Goal: Complete application form

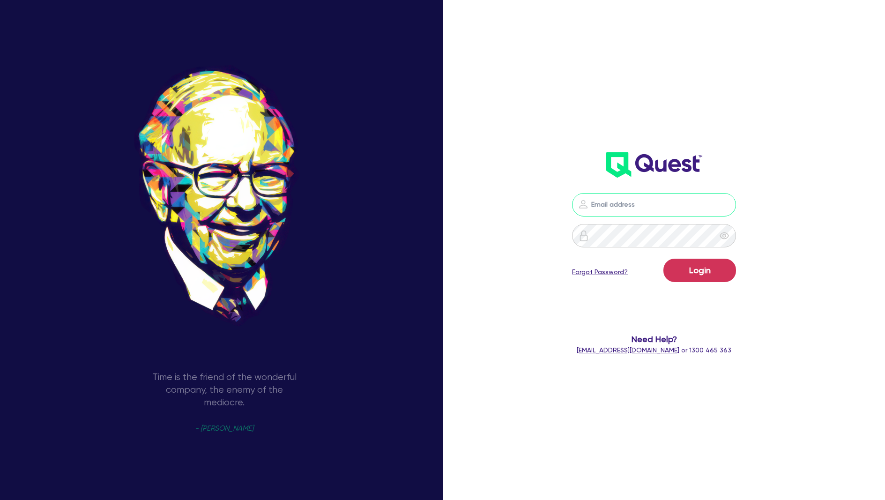
drag, startPoint x: 0, startPoint y: 0, endPoint x: 603, endPoint y: 202, distance: 636.5
click at [603, 202] on input "email" at bounding box center [654, 204] width 164 height 23
type input "[PERSON_NAME][EMAIL_ADDRESS][DOMAIN_NAME]"
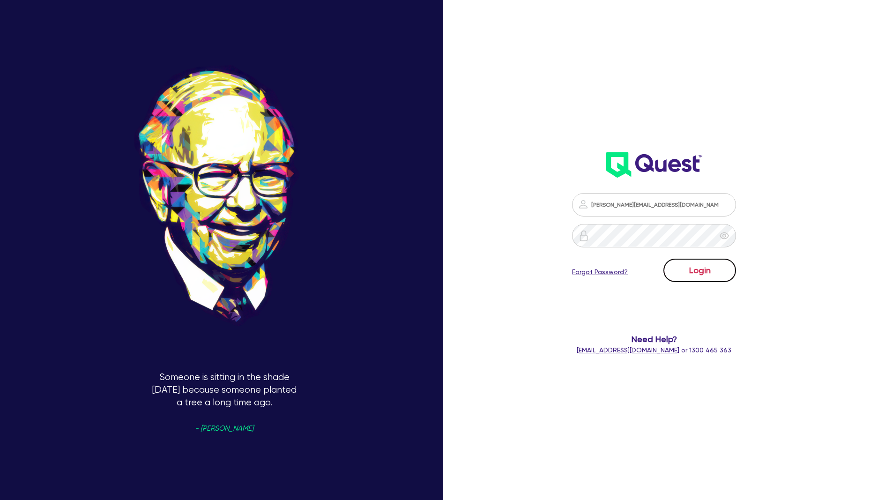
click at [703, 271] on button "Login" at bounding box center [699, 270] width 73 height 23
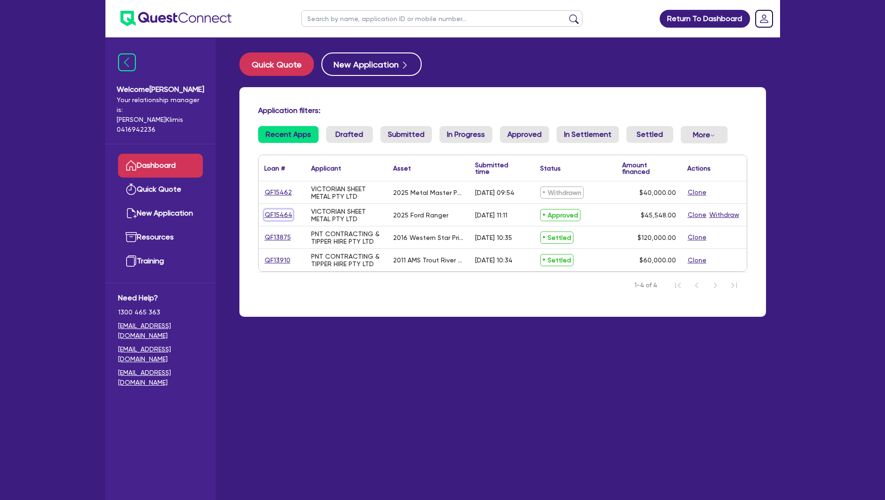
click at [274, 216] on link "QF15464" at bounding box center [278, 214] width 29 height 11
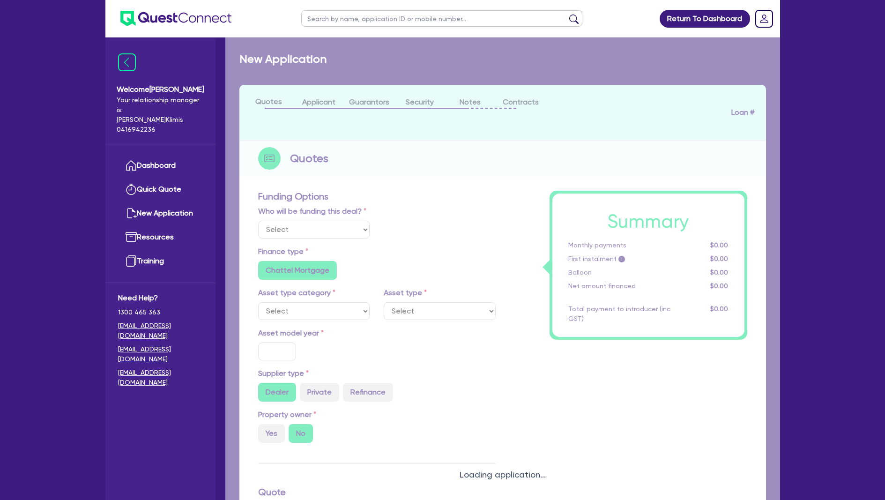
select select "Quest Finance - Platform Funding"
select select "CARS_AND_LIGHT_TRUCKS"
type input "2025"
type input "56,935"
type input "11,387"
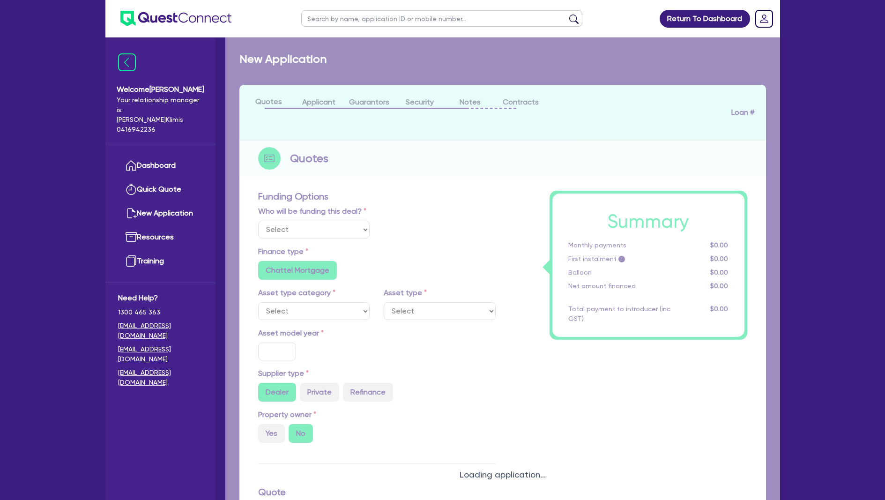
radio input "true"
type input "17.95"
select select "PASSENGER_VEHICLES"
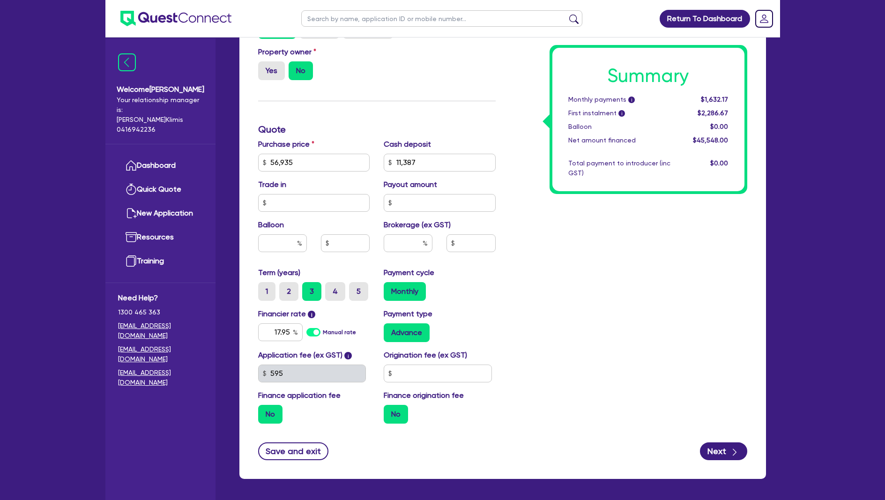
scroll to position [400, 0]
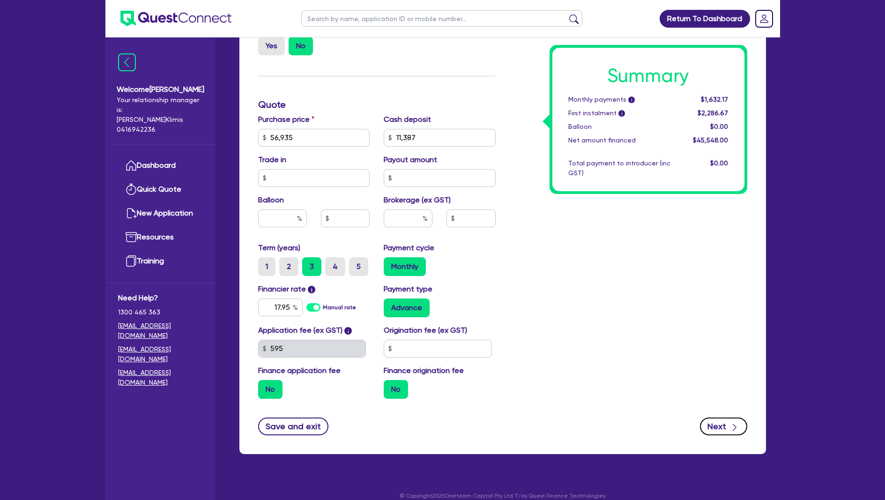
click at [730, 420] on div "button" at bounding box center [735, 426] width 10 height 12
select select "COMPANY"
select select "BUILDING_CONSTRUCTION"
select select "BUSINESSES_CONSTRUCTION_SERVICES"
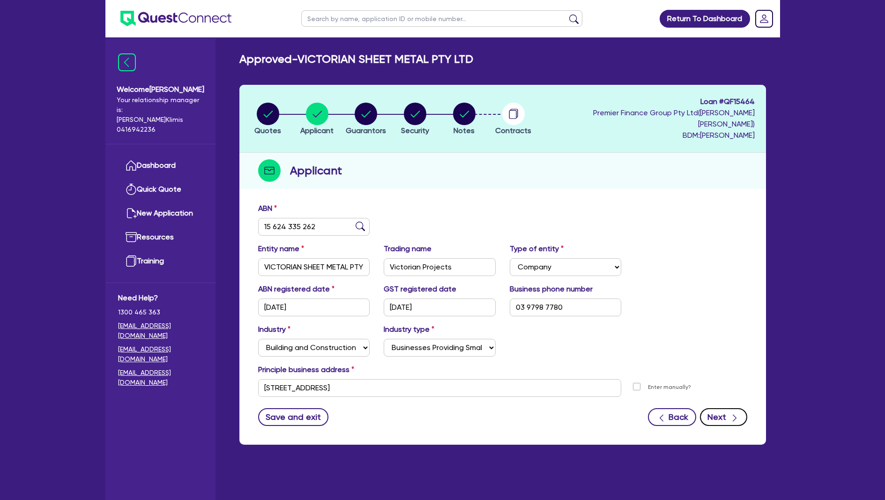
click at [718, 409] on button "Next" at bounding box center [723, 417] width 47 height 18
select select "MR"
select select "VIC"
select select "MARRIED"
select select "CASH"
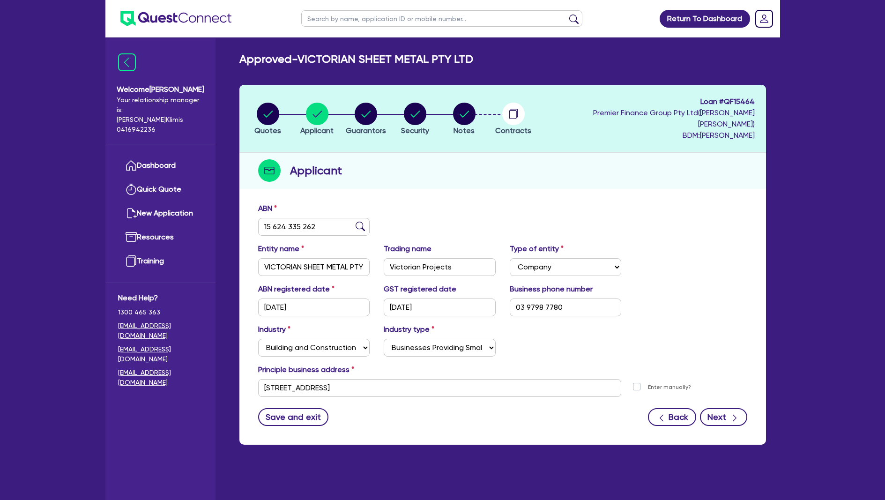
select select "EQUIPMENT"
select select "HOUSEHOLD_PERSONAL"
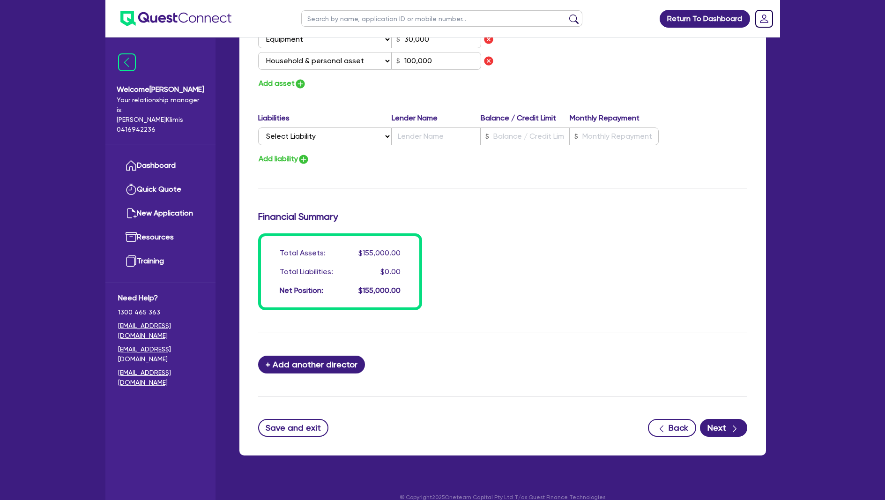
scroll to position [630, 0]
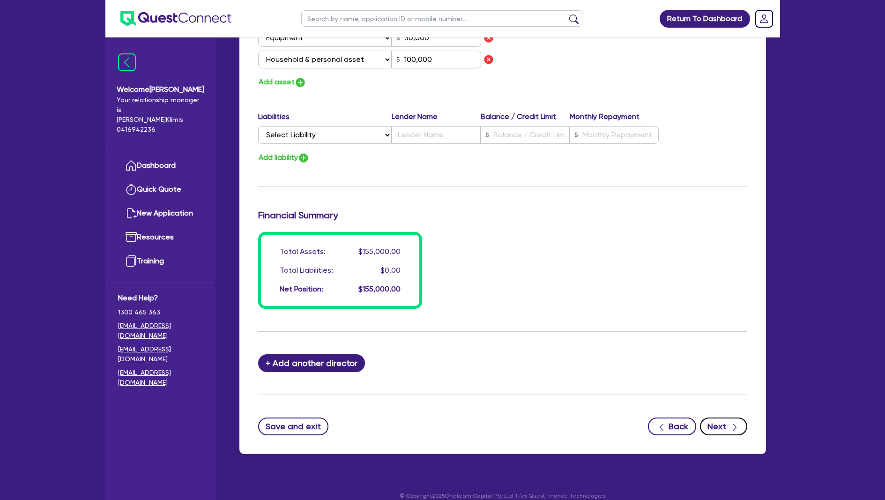
click at [726, 417] on button "Next" at bounding box center [723, 426] width 47 height 18
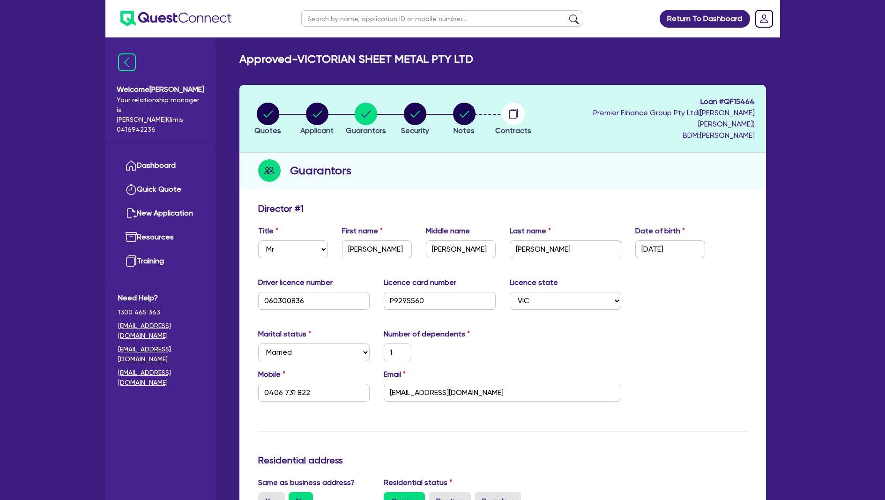
select select "CARS_AND_LIGHT_TRUCKS"
select select "PASSENGER_VEHICLES"
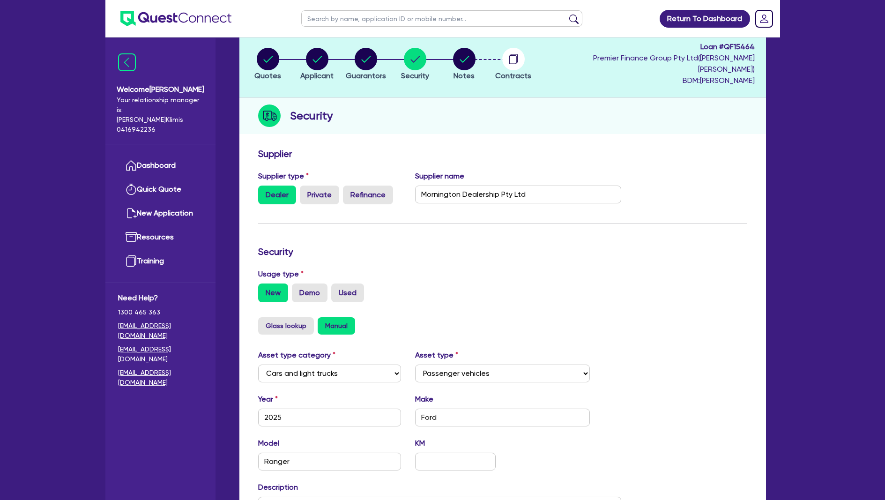
scroll to position [215, 0]
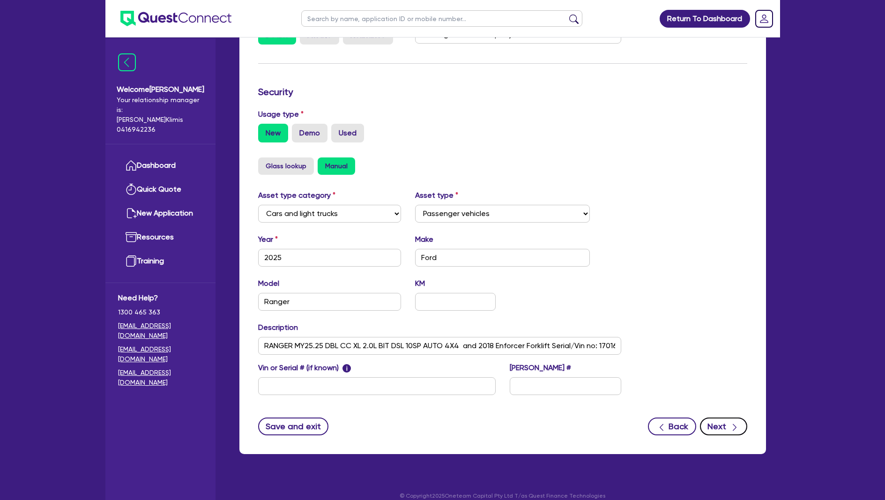
click at [723, 417] on button "Next" at bounding box center [723, 426] width 47 height 18
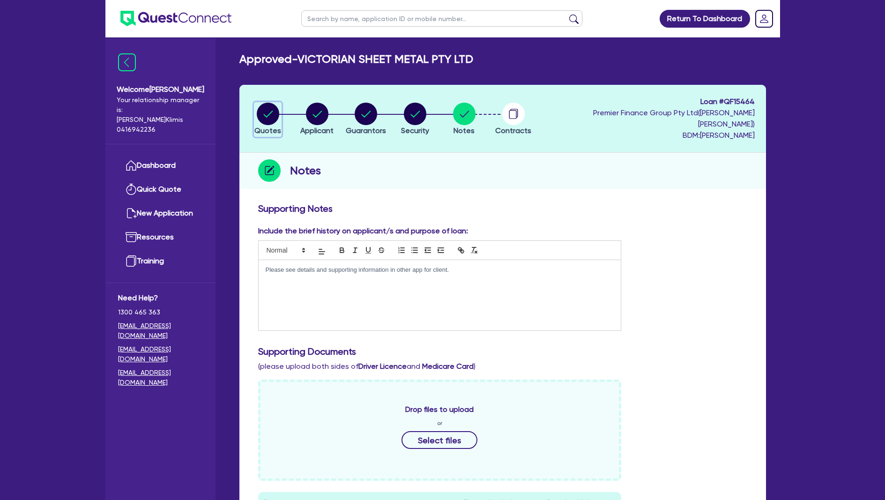
click at [266, 112] on circle "button" at bounding box center [268, 114] width 22 height 22
select select "Quest Finance - Platform Funding"
select select "CARS_AND_LIGHT_TRUCKS"
select select "PASSENGER_VEHICLES"
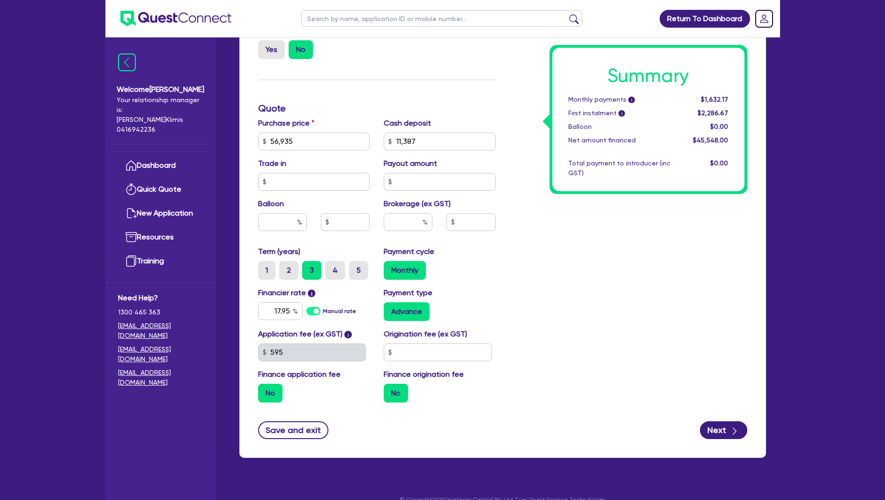
scroll to position [400, 0]
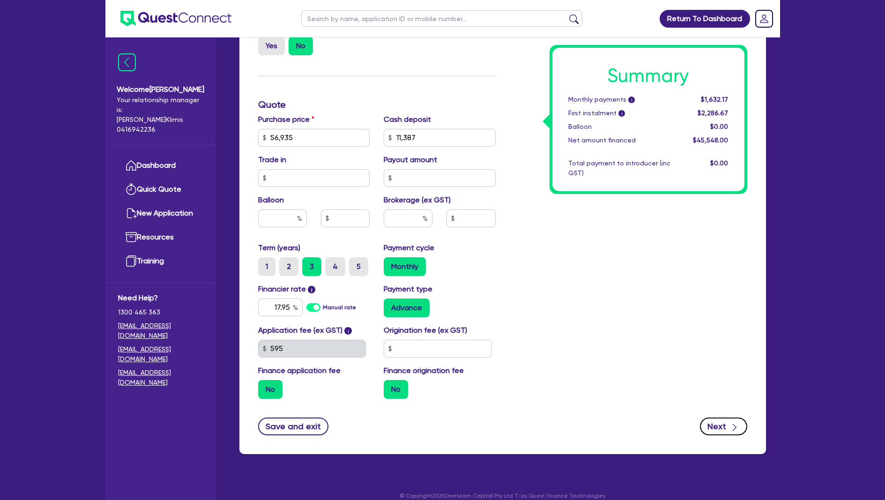
click at [729, 417] on button "Next" at bounding box center [723, 426] width 47 height 18
select select "COMPANY"
select select "BUILDING_CONSTRUCTION"
select select "BUSINESSES_CONSTRUCTION_SERVICES"
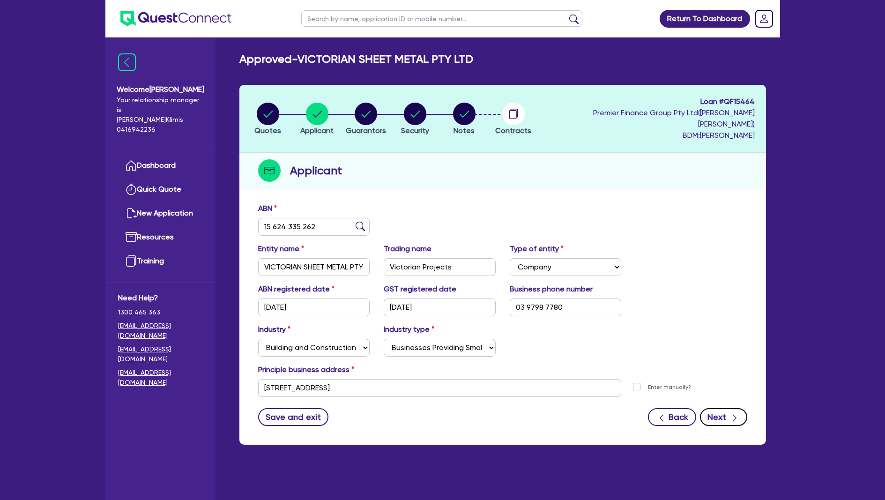
click at [710, 408] on button "Next" at bounding box center [723, 417] width 47 height 18
select select "MR"
select select "VIC"
select select "MARRIED"
select select "CASH"
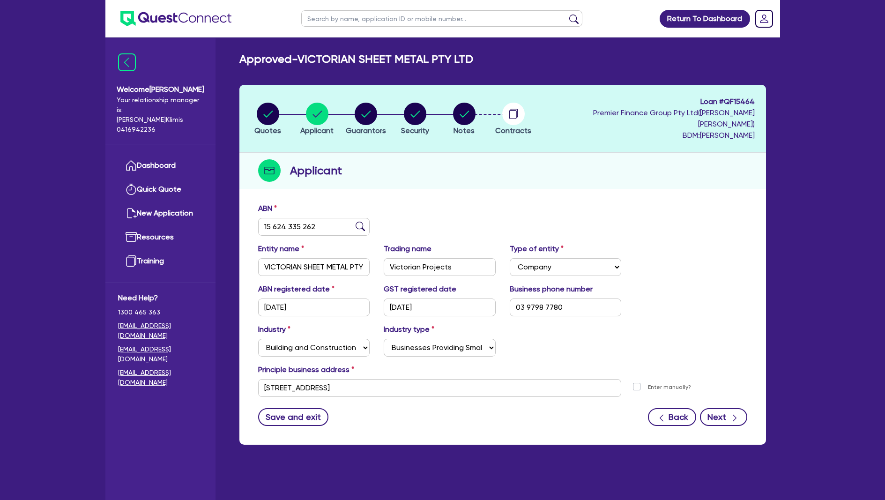
select select "EQUIPMENT"
select select "HOUSEHOLD_PERSONAL"
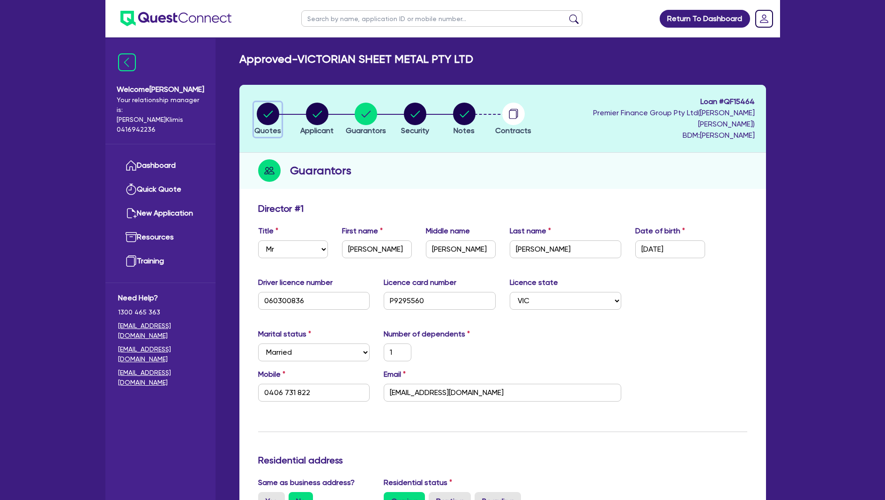
click at [263, 108] on circle "button" at bounding box center [268, 114] width 22 height 22
select select "Quest Finance - Platform Funding"
select select "CARS_AND_LIGHT_TRUCKS"
select select "PASSENGER_VEHICLES"
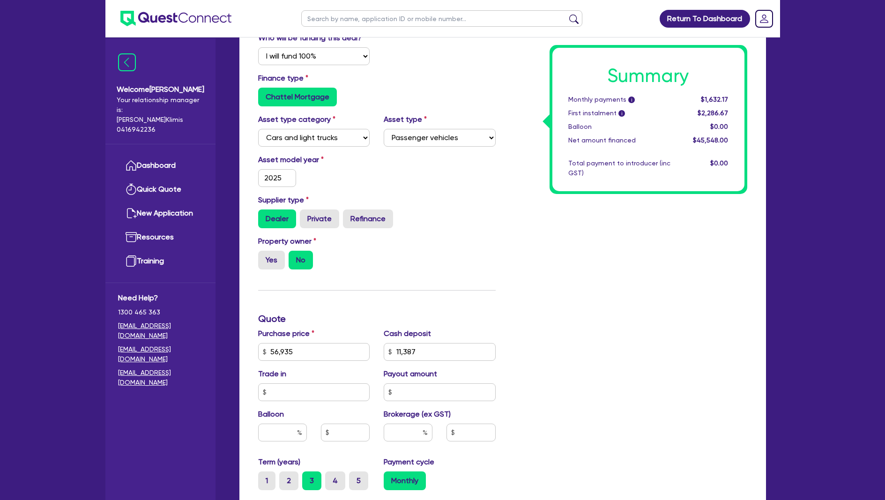
scroll to position [187, 0]
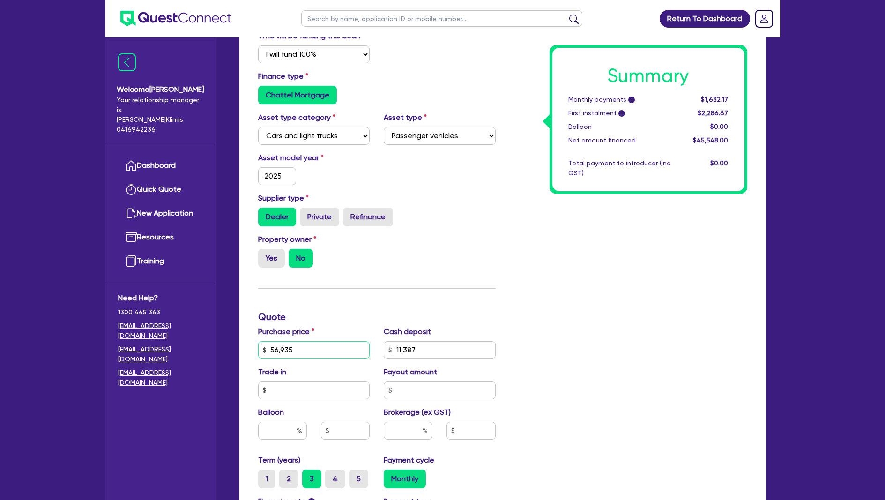
drag, startPoint x: 299, startPoint y: 338, endPoint x: 264, endPoint y: 337, distance: 35.1
click at [264, 341] on div "56,935" at bounding box center [314, 350] width 112 height 18
type input "5"
type input "11,387"
type input "59"
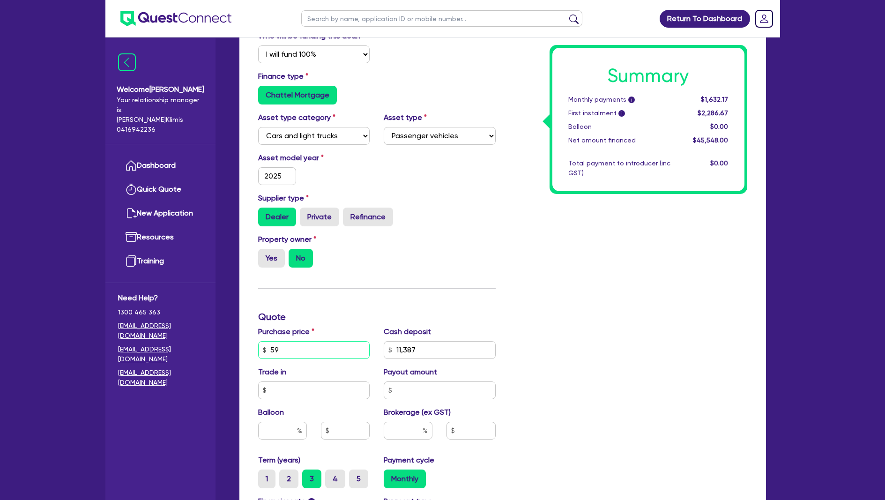
type input "11,387"
type input "598"
type input "11,387"
type input "5,984"
type input "11,387"
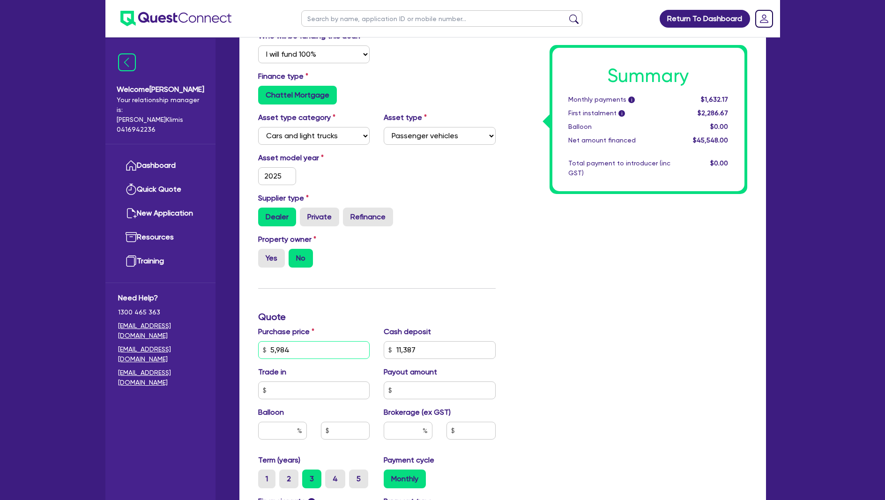
type input "59,845"
type input "11,387"
type input "59,845."
type input "11,387"
type input "59,845.6"
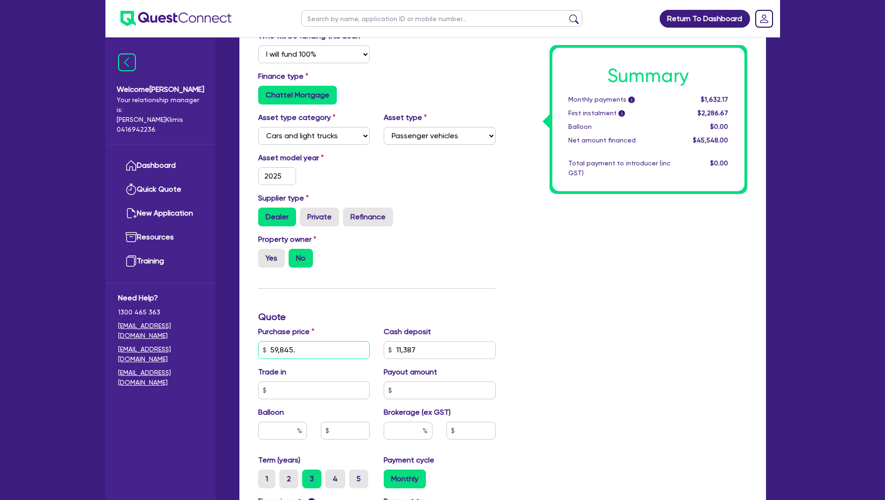
type input "11,387"
type input "59,845.60"
type input "11,387"
type input "59,845.60"
drag, startPoint x: 429, startPoint y: 339, endPoint x: 372, endPoint y: 338, distance: 56.2
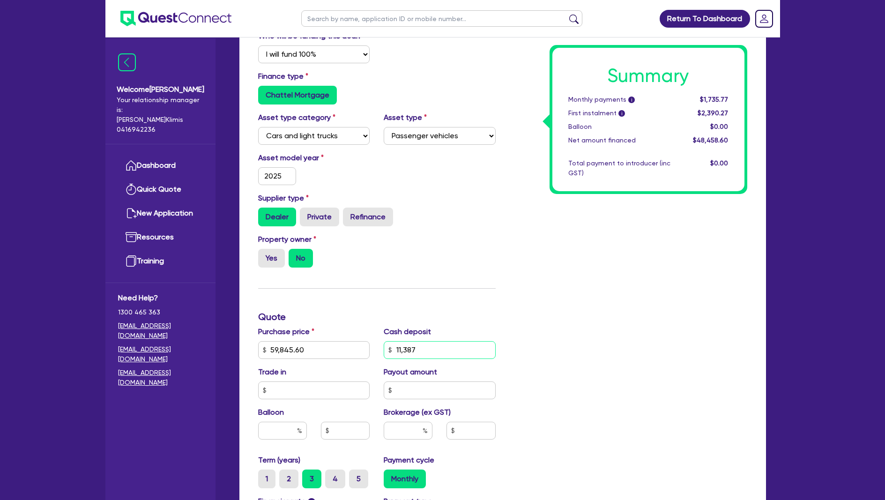
click at [372, 338] on div "Purchase price 59,845.60 Cash deposit 11,387 Trade in Payout amount Balloon Bro…" at bounding box center [377, 390] width 252 height 128
type input "11,969.12"
click at [543, 325] on div "Summary Monthly payments i $1,735.77 First instalment i $2,390.27 Balloon $0.00…" at bounding box center [629, 316] width 252 height 603
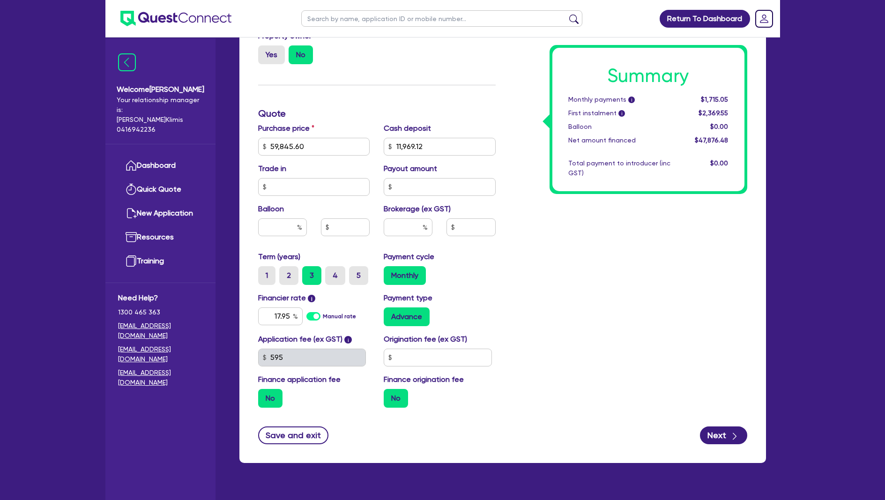
scroll to position [400, 0]
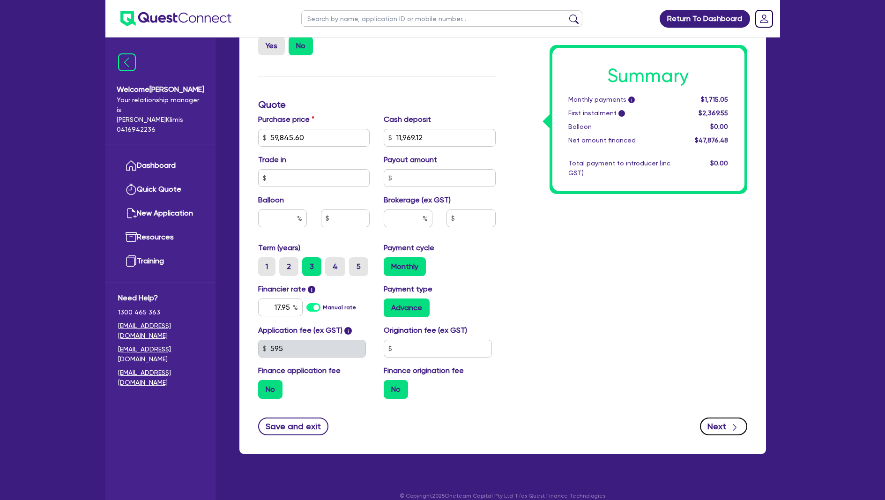
click at [711, 417] on button "Next" at bounding box center [723, 426] width 47 height 18
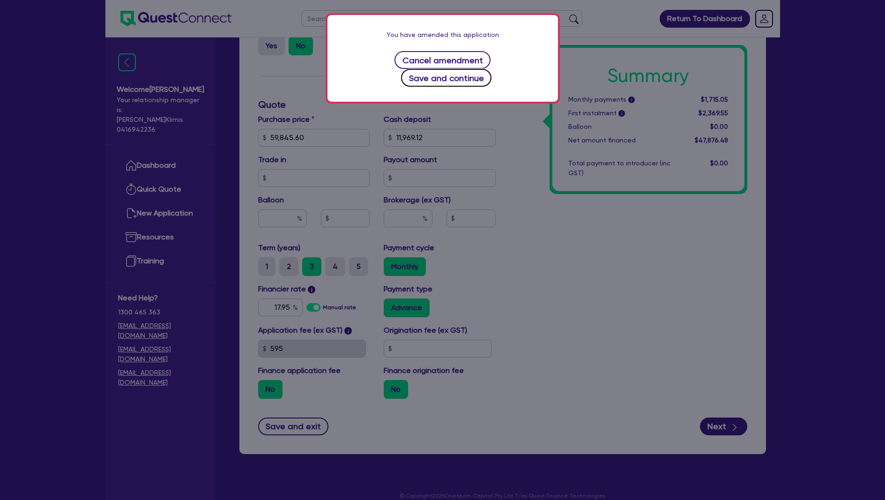
click at [481, 69] on button "Save and continue" at bounding box center [446, 78] width 90 height 18
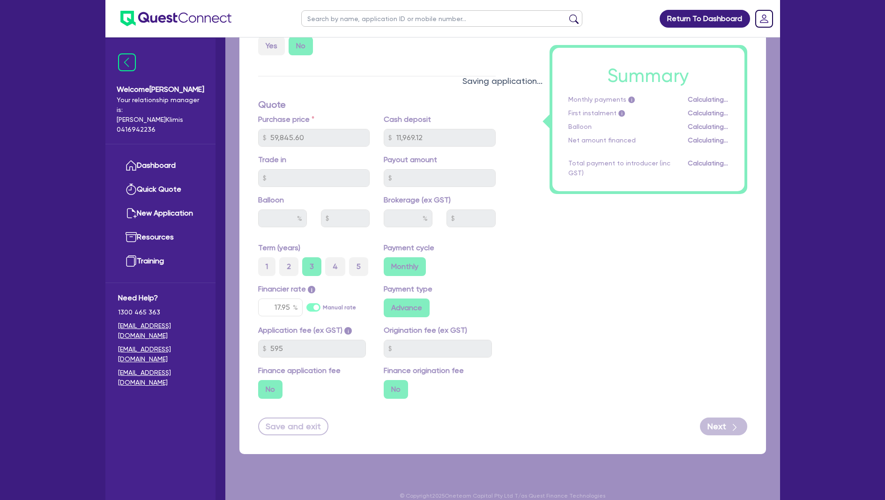
select select "COMPANY"
select select "BUILDING_CONSTRUCTION"
select select "BUSINESSES_CONSTRUCTION_SERVICES"
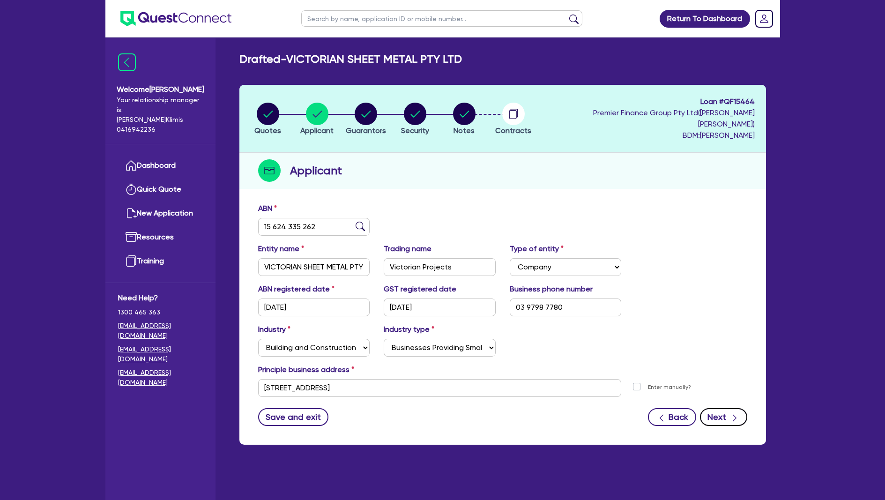
click at [721, 408] on button "Next" at bounding box center [723, 417] width 47 height 18
select select "MR"
select select "VIC"
select select "MARRIED"
select select "CASH"
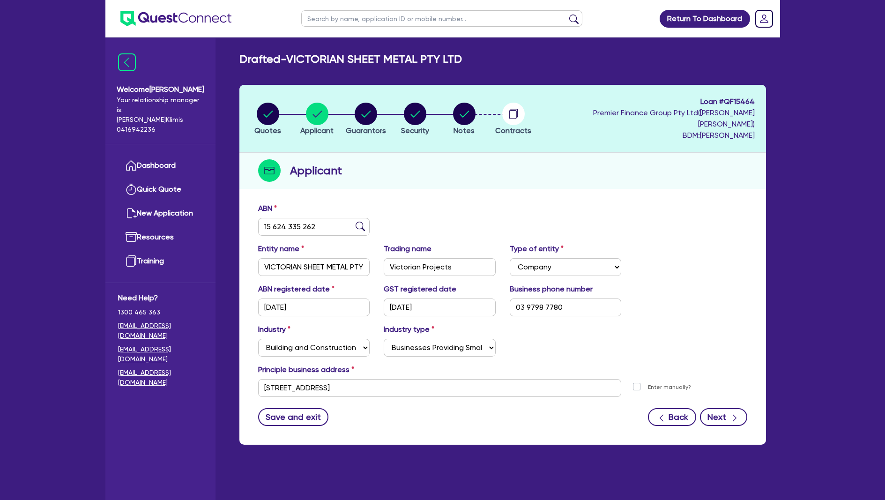
select select "EQUIPMENT"
select select "HOUSEHOLD_PERSONAL"
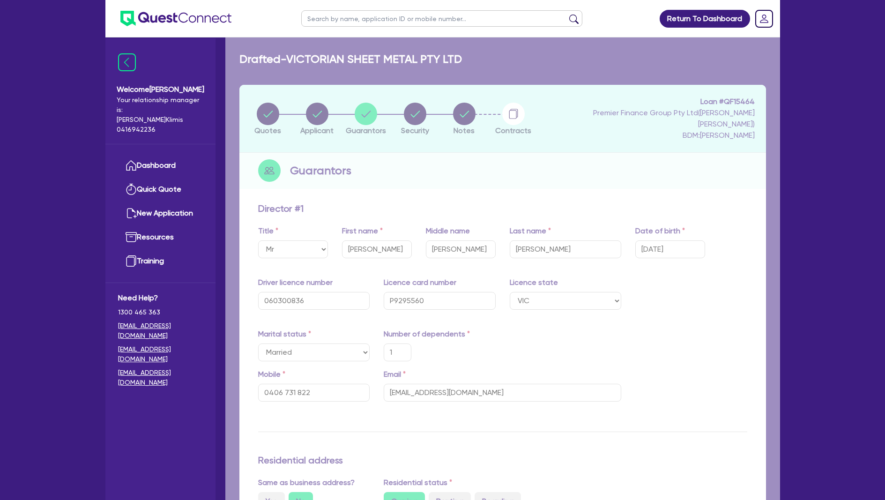
type input "1"
type input "0406 731 822"
type input "25,000"
type input "30,000"
type input "100,000"
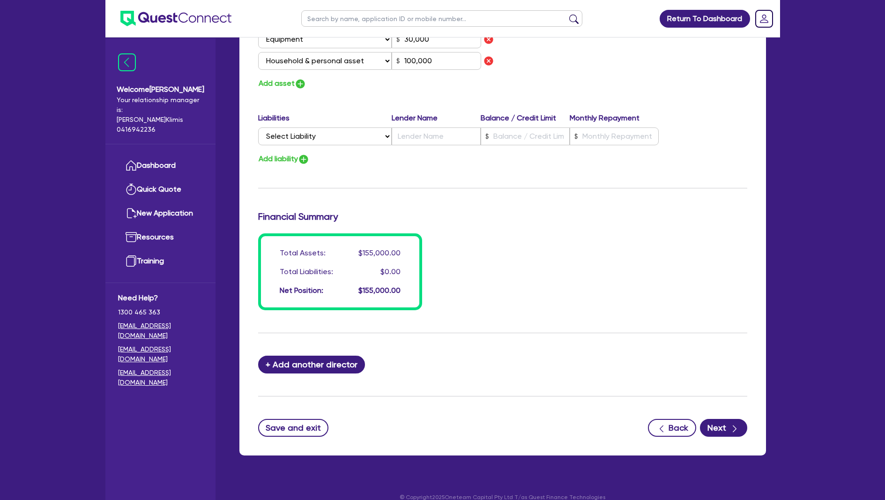
scroll to position [630, 0]
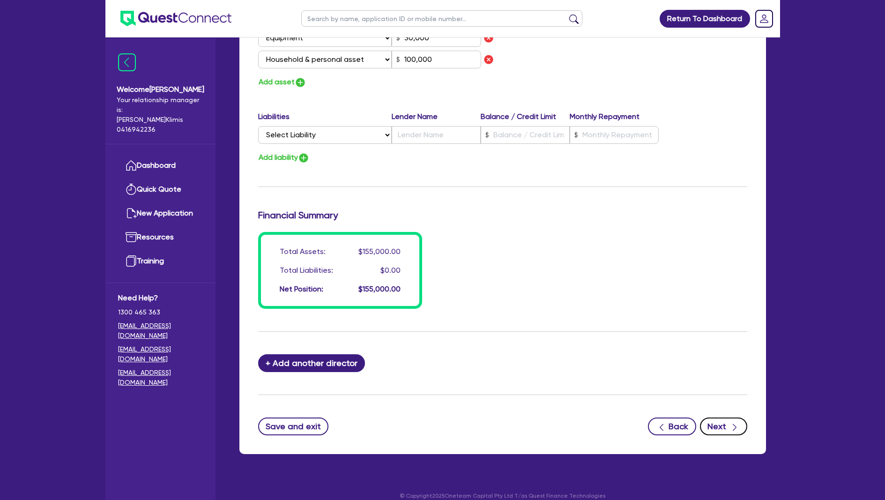
click at [713, 417] on button "Next" at bounding box center [723, 426] width 47 height 18
select select "CARS_AND_LIGHT_TRUCKS"
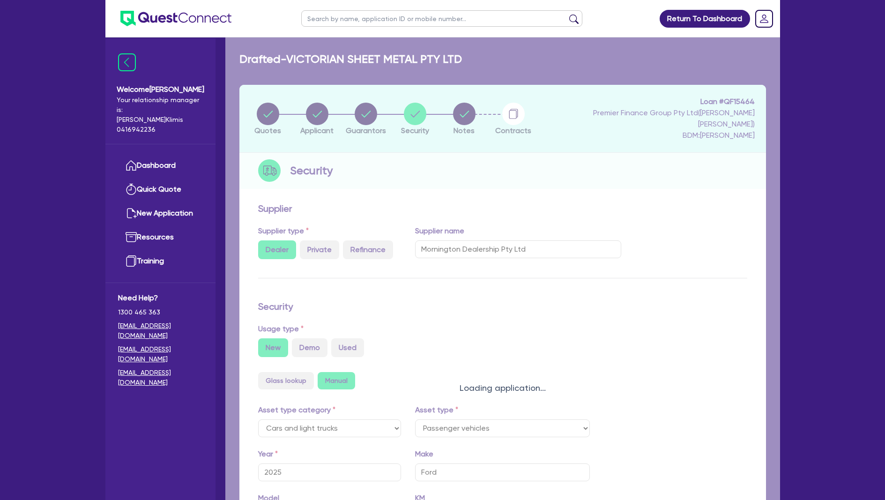
select select "PASSENGER_VEHICLES"
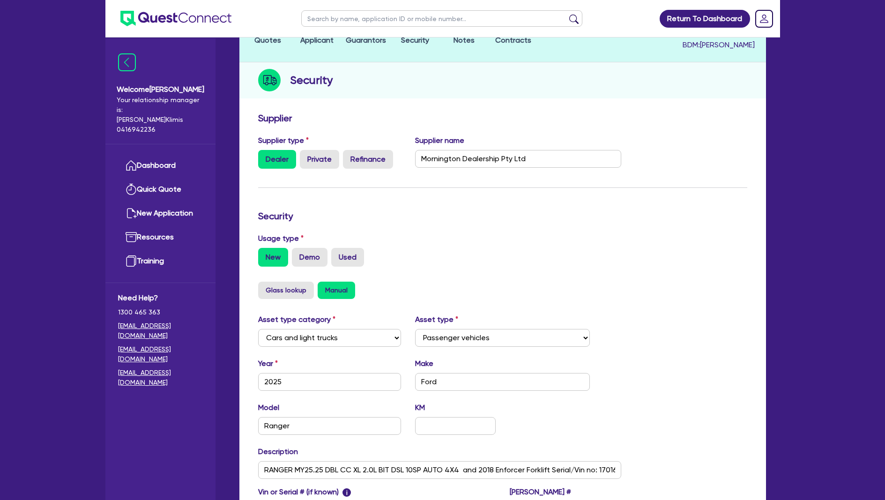
scroll to position [215, 0]
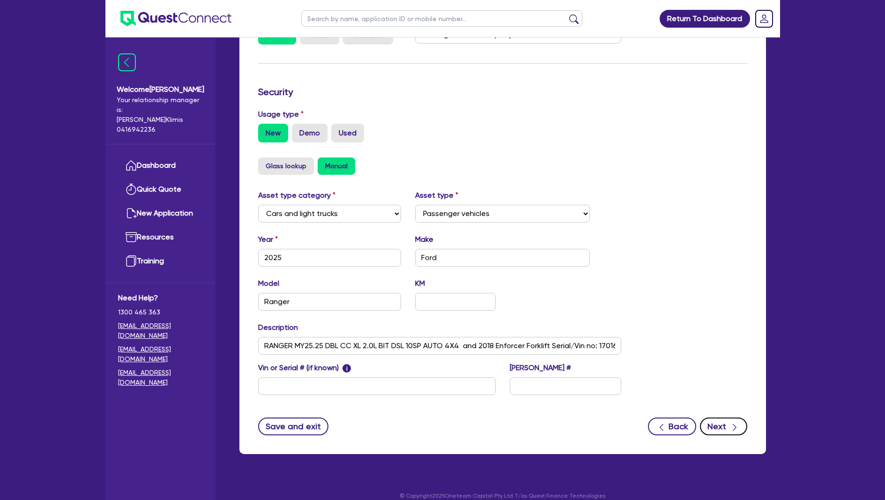
click at [723, 417] on button "Next" at bounding box center [723, 426] width 47 height 18
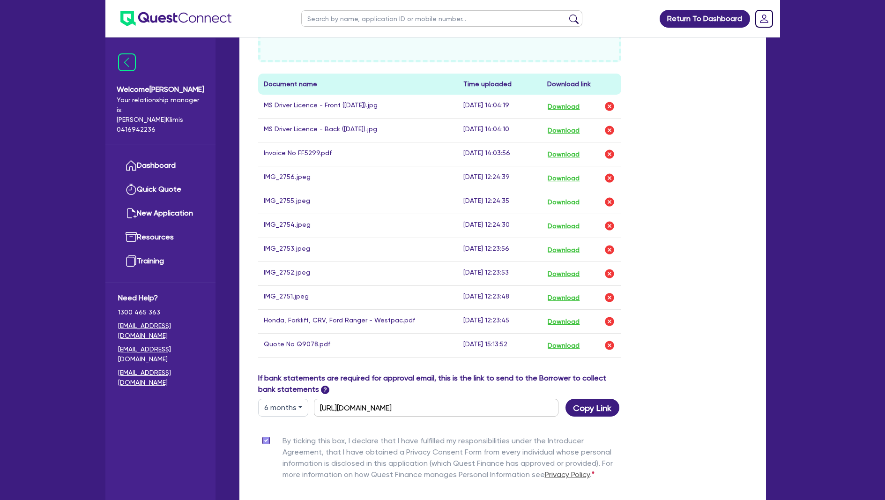
scroll to position [508, 0]
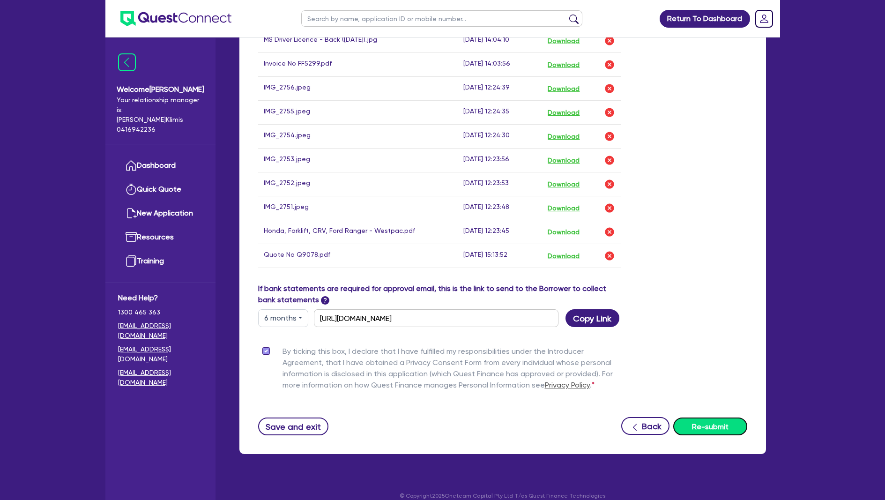
click at [700, 418] on button "Re-submit" at bounding box center [710, 426] width 74 height 18
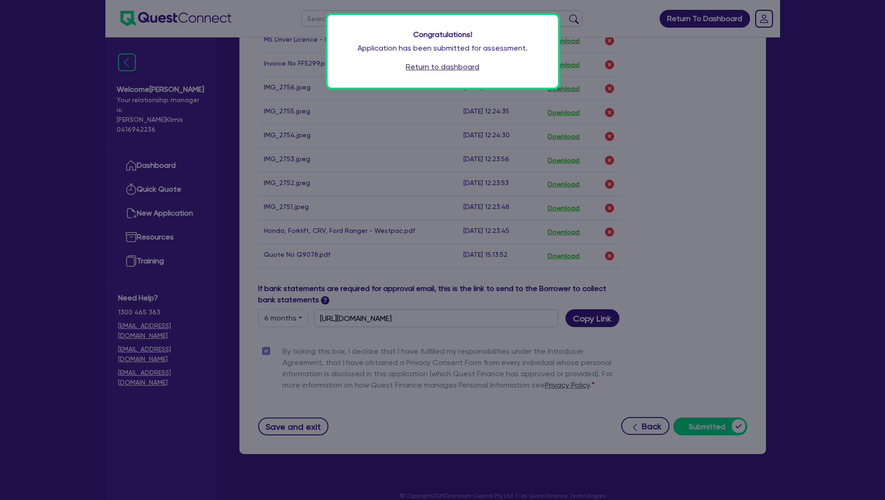
click at [453, 69] on link "Return to dashboard" at bounding box center [443, 66] width 74 height 11
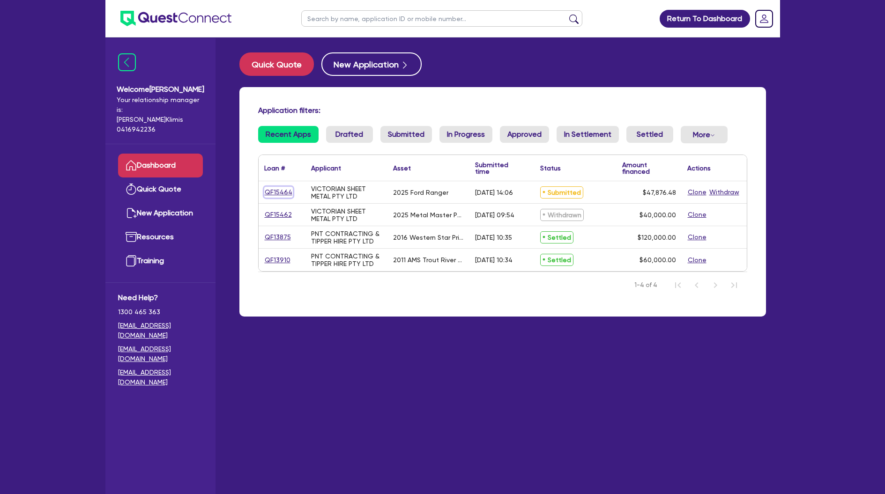
click at [287, 190] on link "QF15464" at bounding box center [278, 192] width 29 height 11
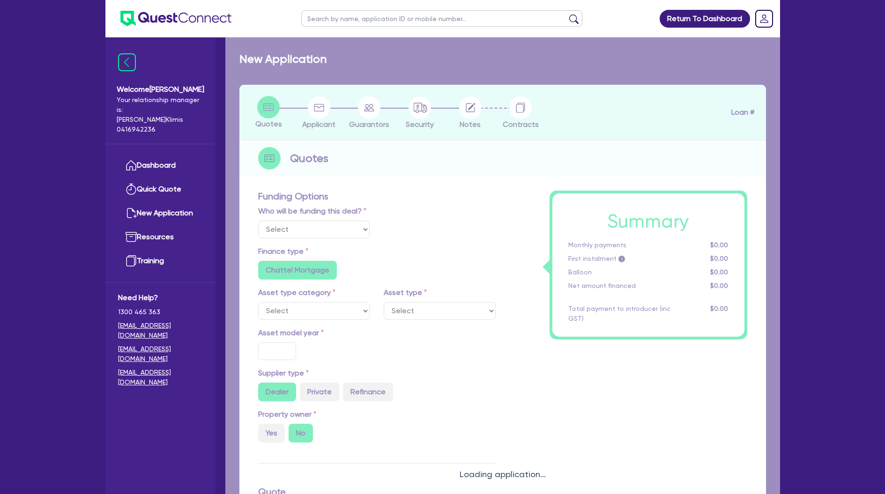
select select "Quest Finance - Platform Funding"
select select "CARS_AND_LIGHT_TRUCKS"
type input "2025"
type input "59,845.6"
type input "11,969.12"
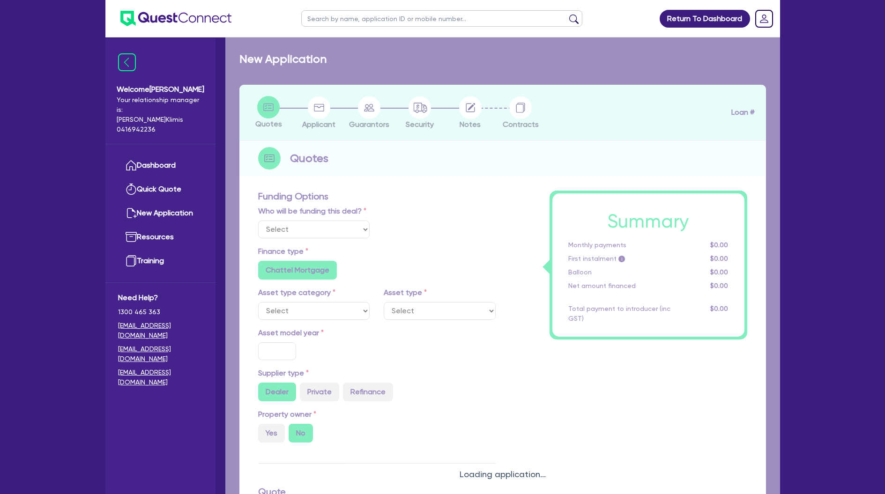
radio input "true"
type input "17.95"
select select "PASSENGER_VEHICLES"
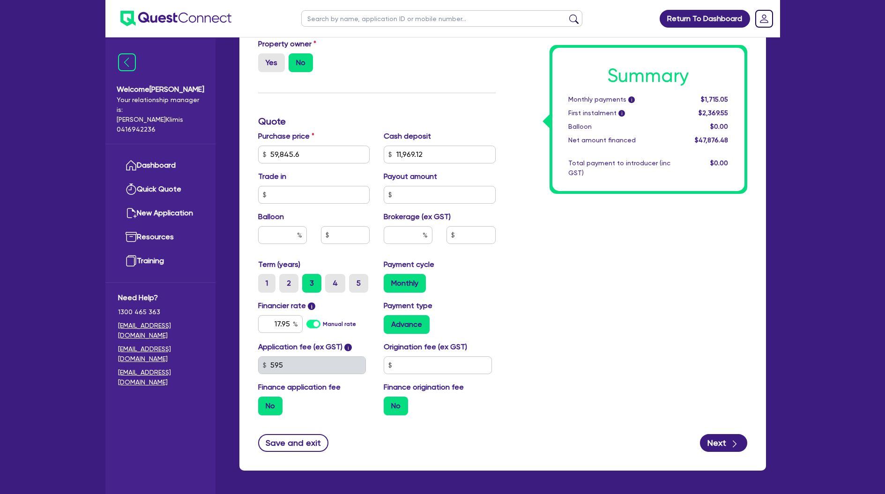
scroll to position [405, 0]
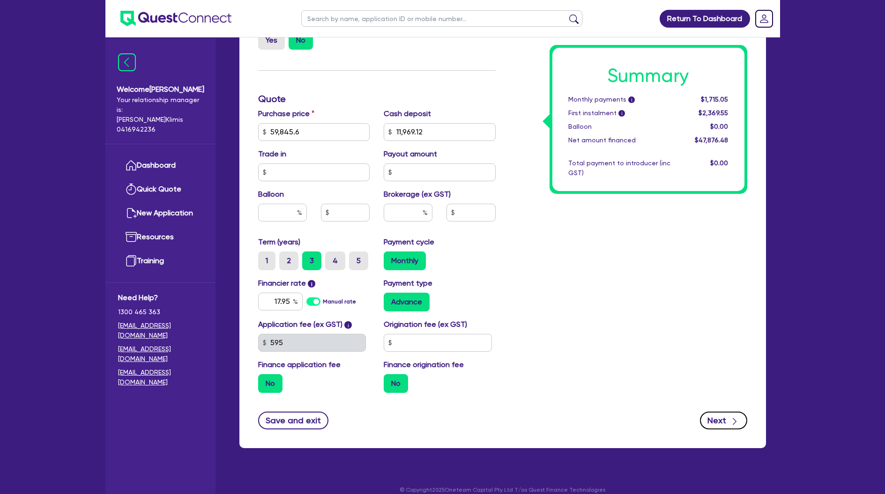
click at [715, 412] on button "Next" at bounding box center [723, 421] width 47 height 18
select select "COMPANY"
select select "BUILDING_CONSTRUCTION"
select select "BUSINESSES_CONSTRUCTION_SERVICES"
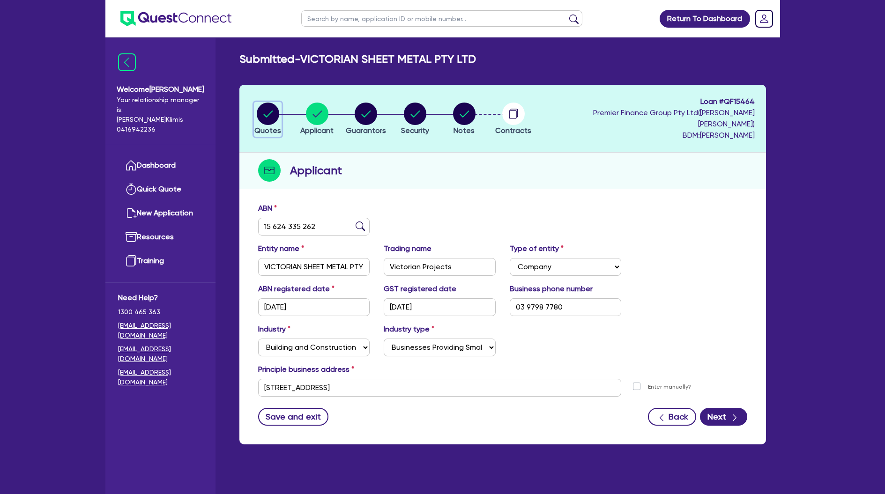
click at [263, 105] on circle "button" at bounding box center [268, 114] width 22 height 22
select select "Quest Finance - Platform Funding"
select select "CARS_AND_LIGHT_TRUCKS"
select select "PASSENGER_VEHICLES"
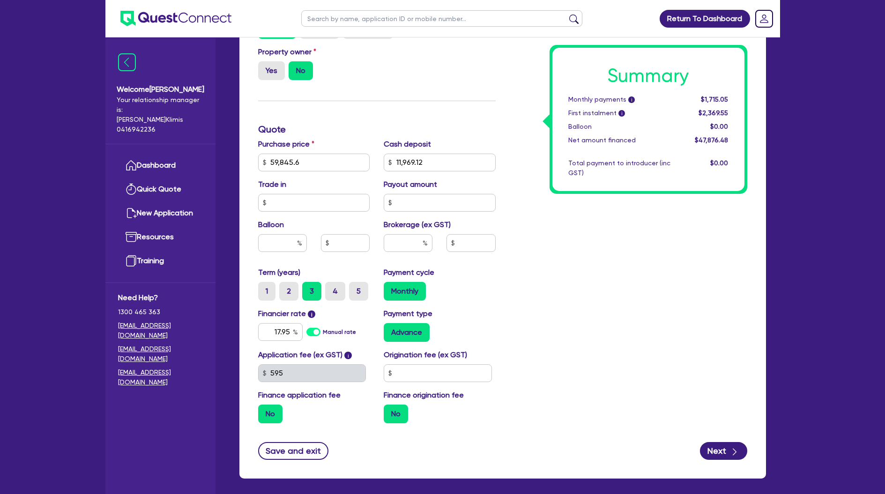
scroll to position [405, 0]
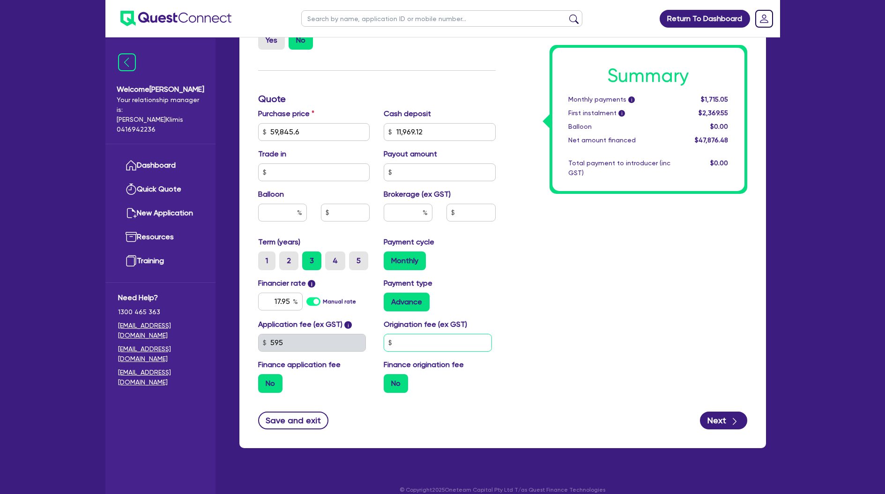
click at [395, 334] on input "text" at bounding box center [438, 343] width 108 height 18
type input "59,845.6"
type input "11,969.12"
type input "1"
type input "59,845.6"
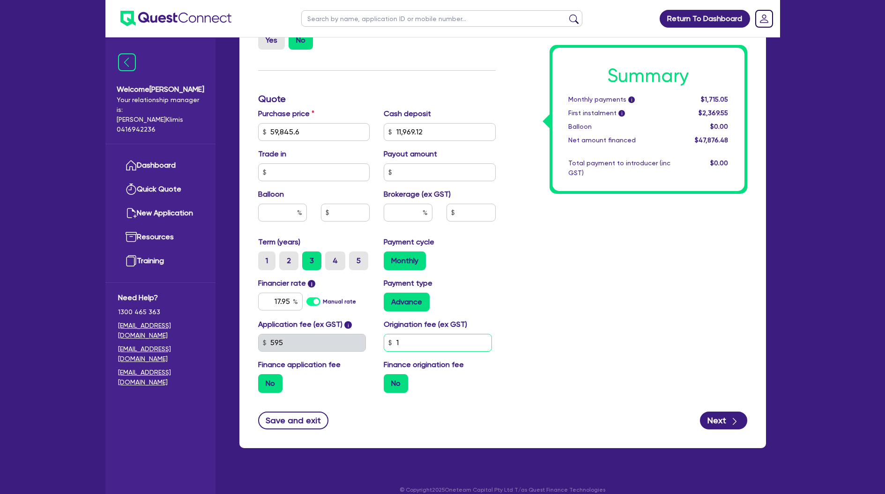
type input "11,969.12"
type input "15"
type input "59,845.6"
type input "11,969.12"
type input "150"
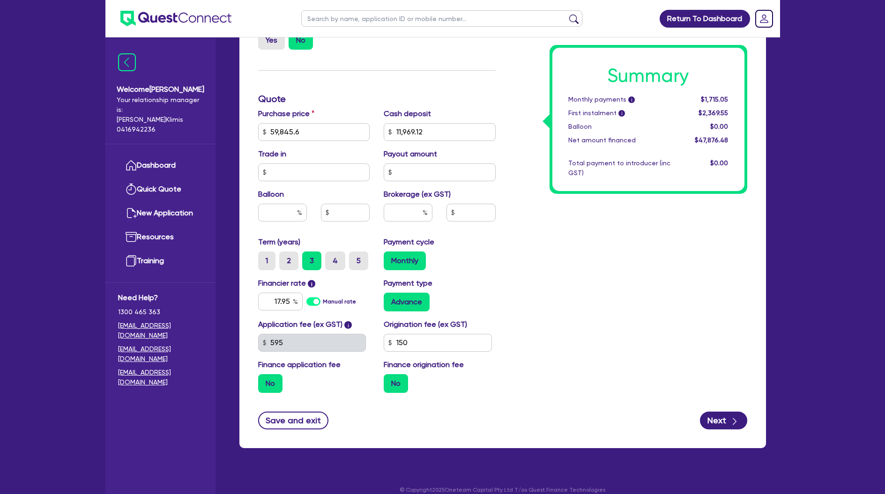
type input "59,845.6"
type input "11,969.12"
click at [577, 363] on div "Summary Monthly payments i $1,715.05 First instalment i $2,369.55 Balloon $0.00…" at bounding box center [629, 99] width 252 height 603
type input "59,845.6"
type input "11,969.12"
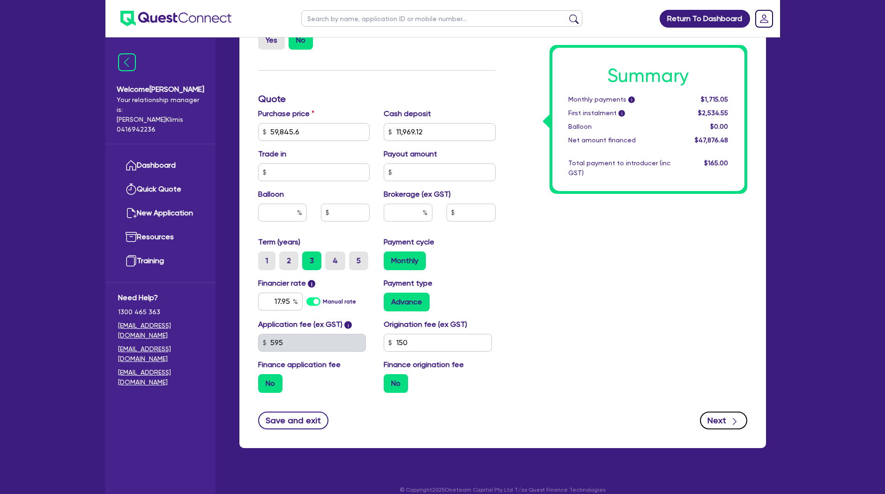
click at [708, 412] on button "Next" at bounding box center [723, 421] width 47 height 18
type input "59,845.6"
type input "11,969.12"
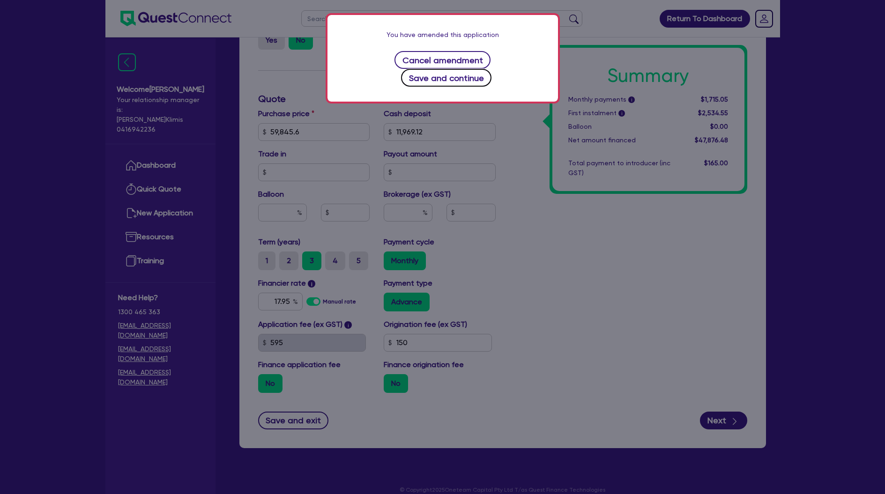
click at [477, 69] on button "Save and continue" at bounding box center [446, 78] width 90 height 18
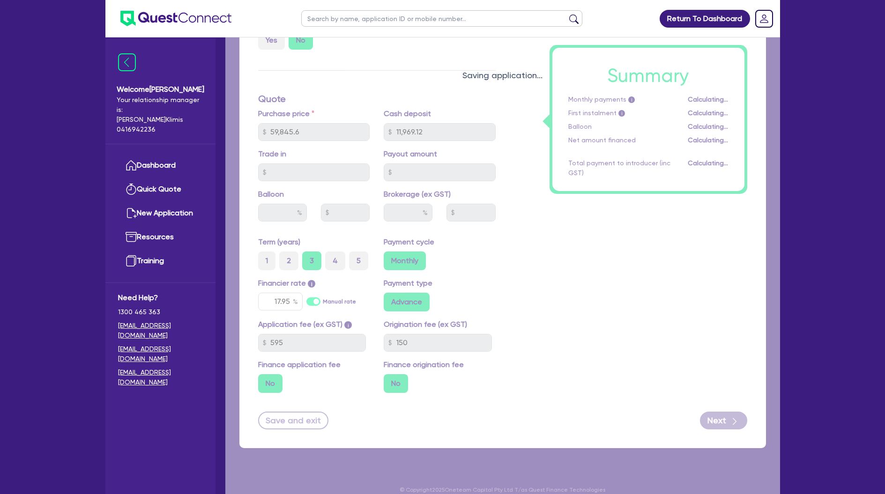
select select "COMPANY"
select select "BUILDING_CONSTRUCTION"
select select "BUSINESSES_CONSTRUCTION_SERVICES"
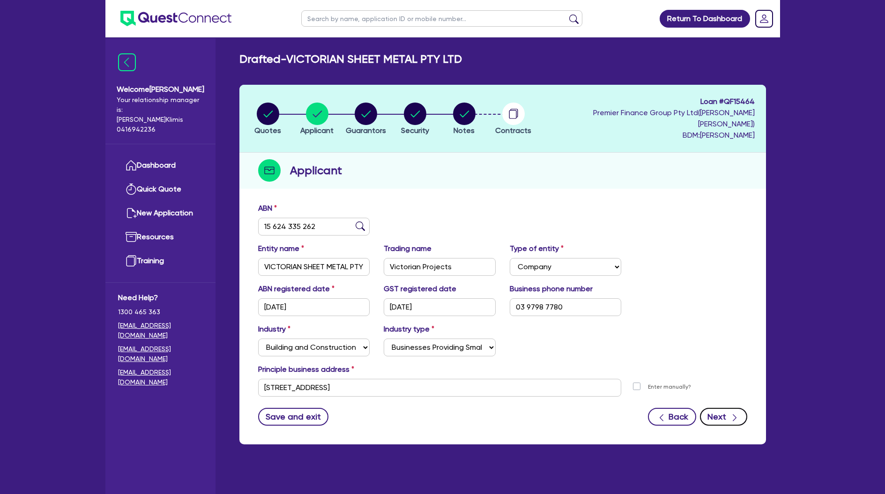
click at [721, 410] on button "Next" at bounding box center [723, 417] width 47 height 18
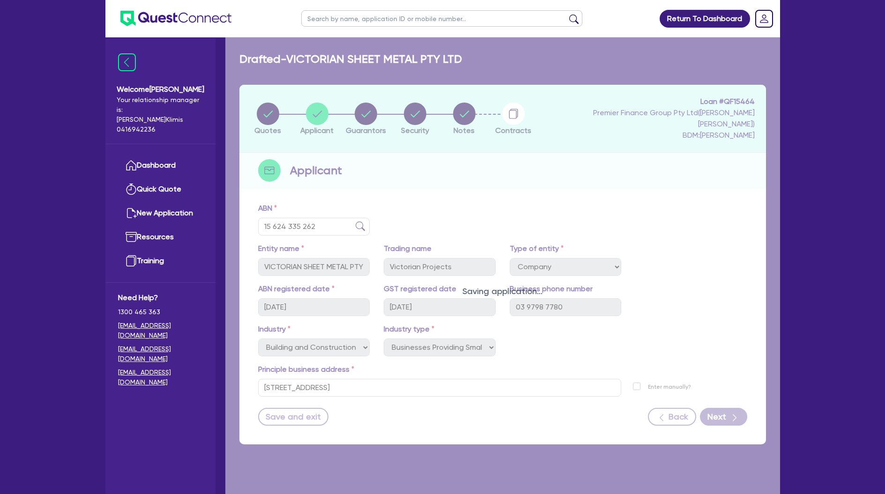
select select "MR"
select select "VIC"
select select "MARRIED"
select select "CASH"
select select "EQUIPMENT"
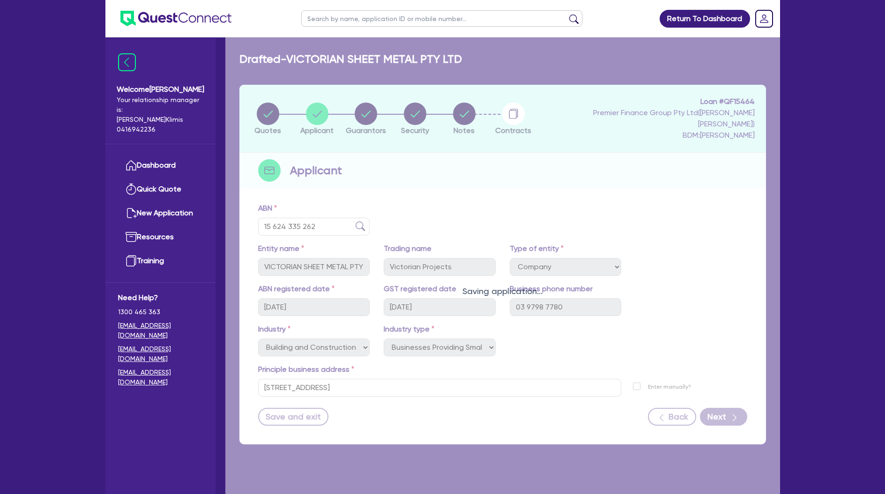
select select "HOUSEHOLD_PERSONAL"
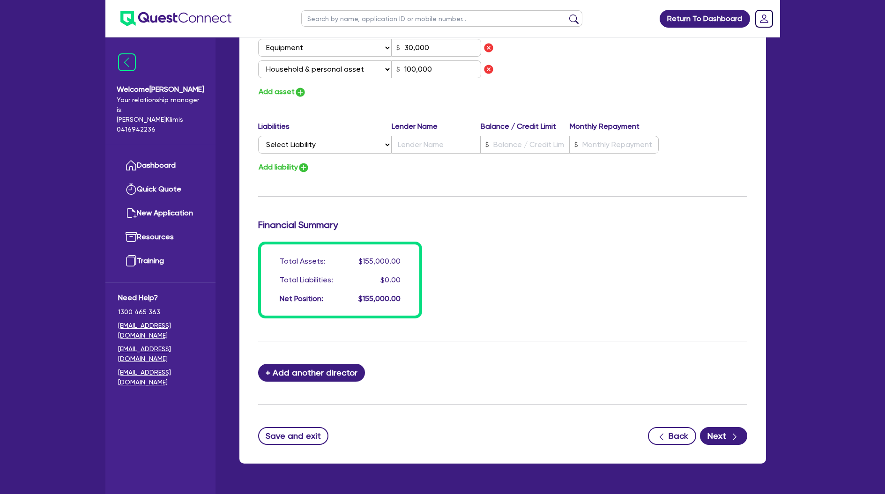
scroll to position [625, 0]
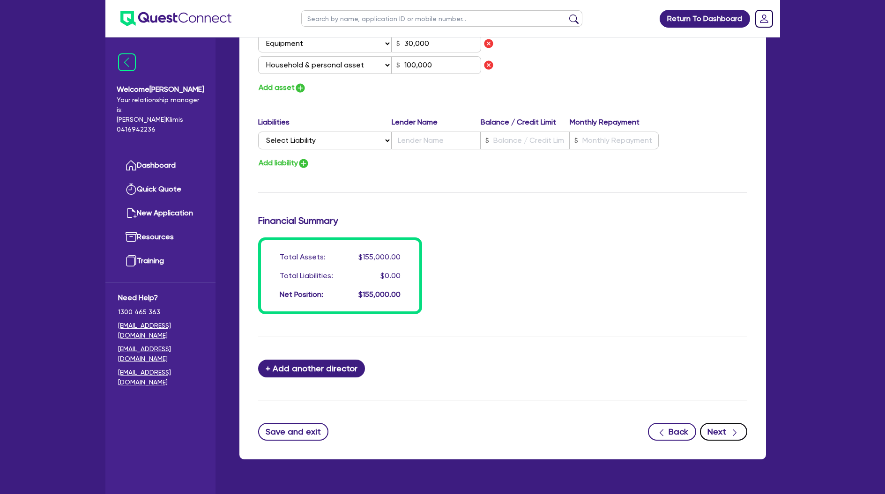
click at [718, 423] on button "Next" at bounding box center [723, 432] width 47 height 18
select select "CARS_AND_LIGHT_TRUCKS"
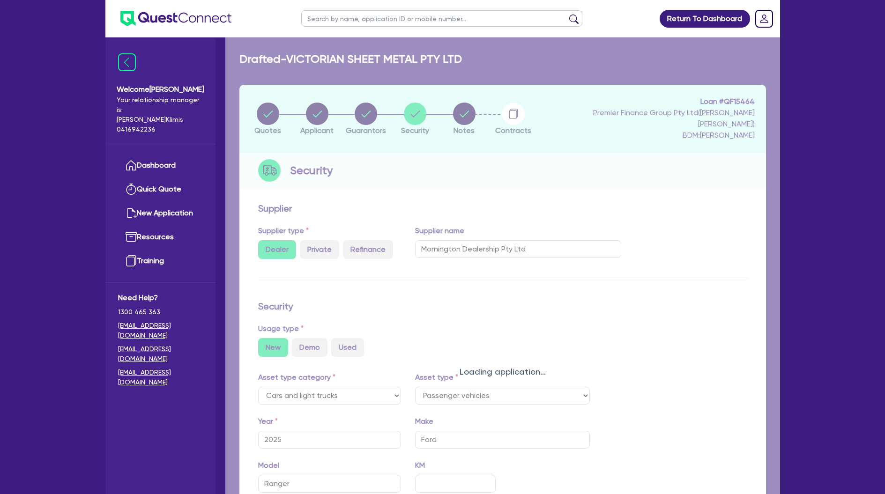
select select "PASSENGER_VEHICLES"
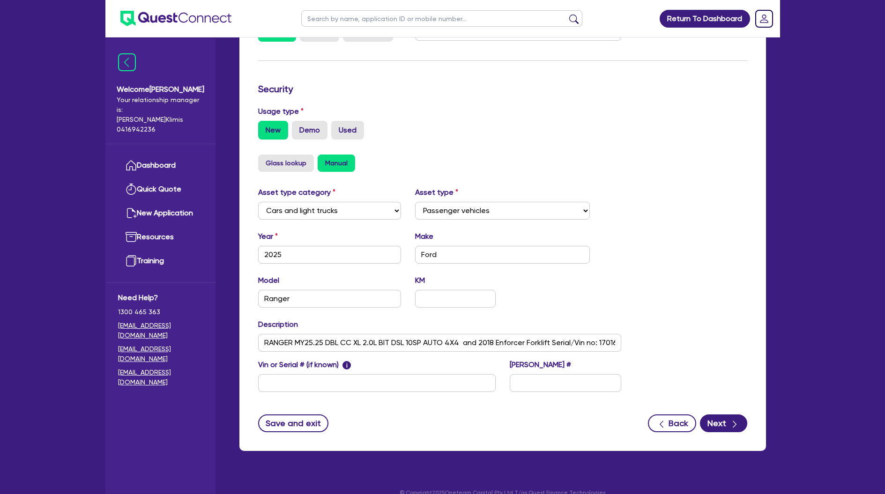
scroll to position [220, 0]
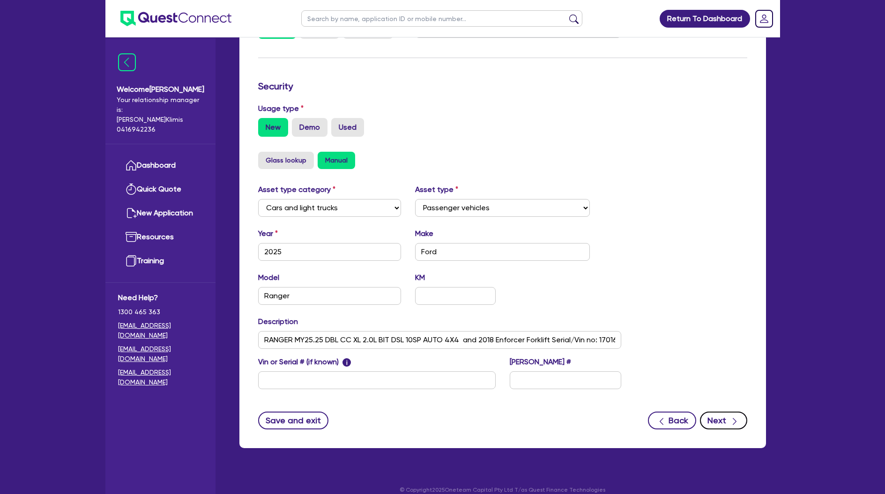
click at [715, 412] on button "Next" at bounding box center [723, 421] width 47 height 18
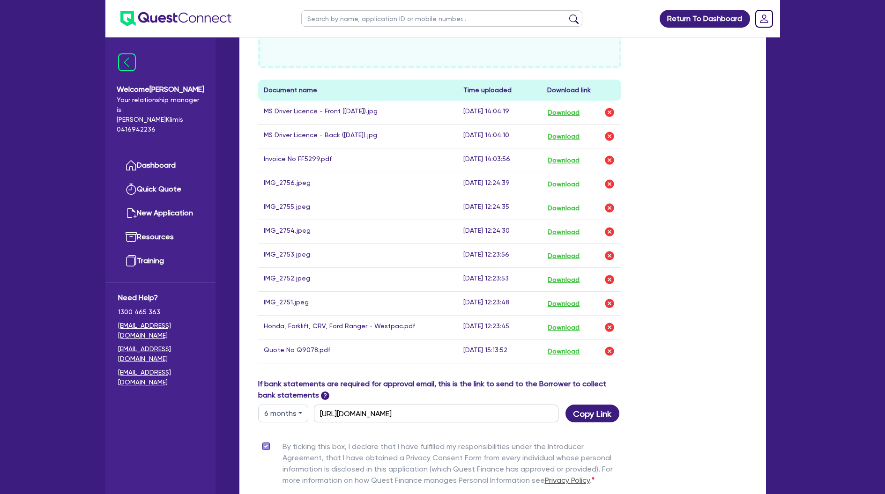
scroll to position [514, 0]
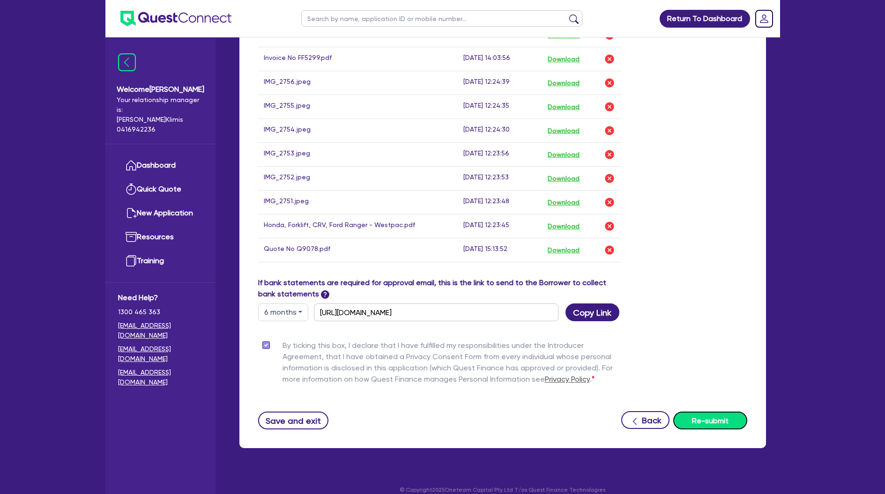
click at [717, 412] on button "Re-submit" at bounding box center [710, 421] width 74 height 18
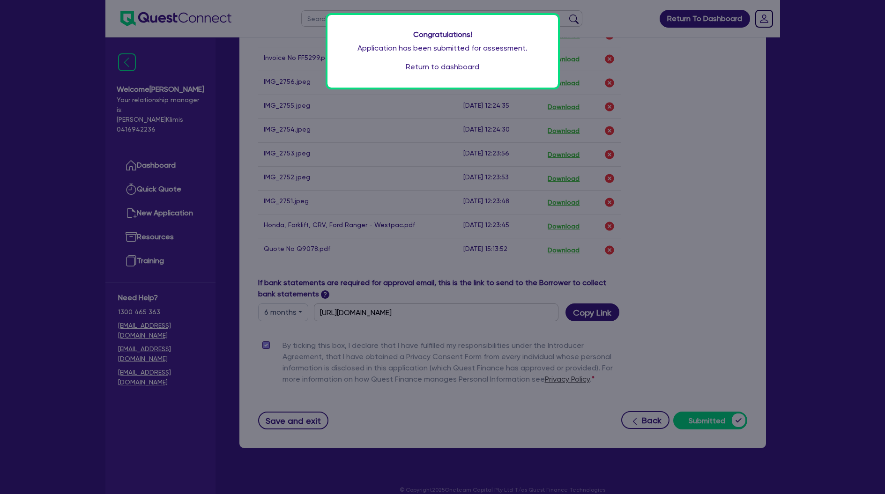
click at [432, 67] on link "Return to dashboard" at bounding box center [443, 66] width 74 height 11
